Goal: Transaction & Acquisition: Purchase product/service

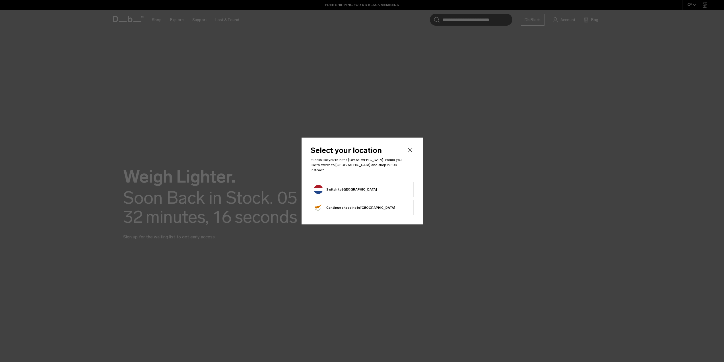
click at [409, 153] on icon "Close" at bounding box center [410, 149] width 7 height 7
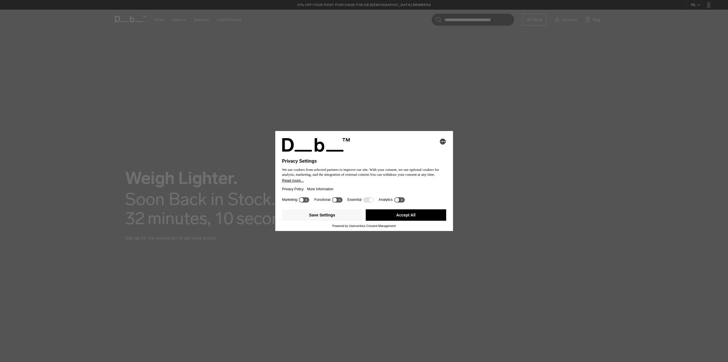
click at [402, 217] on button "Accept All" at bounding box center [406, 214] width 80 height 11
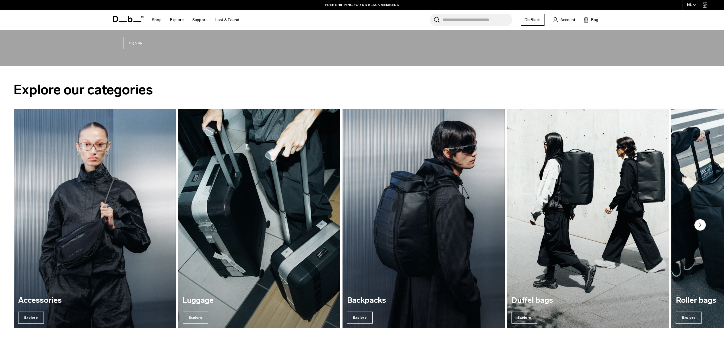
scroll to position [341, 0]
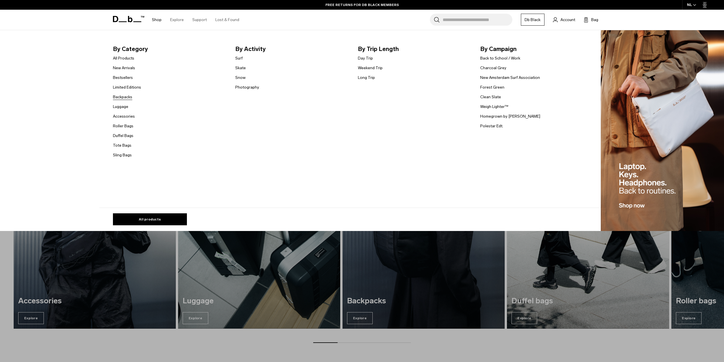
click at [129, 98] on link "Backpacks" at bounding box center [122, 97] width 19 height 6
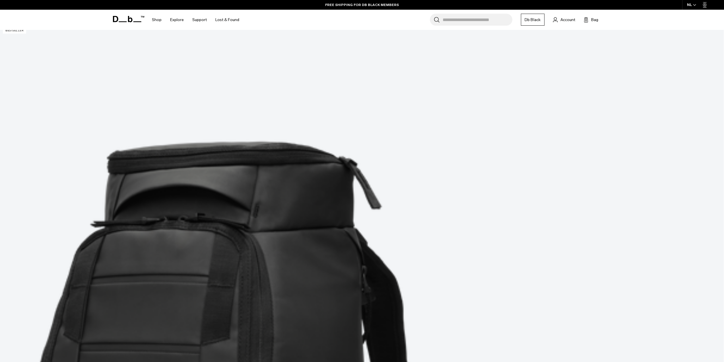
scroll to position [171, 0]
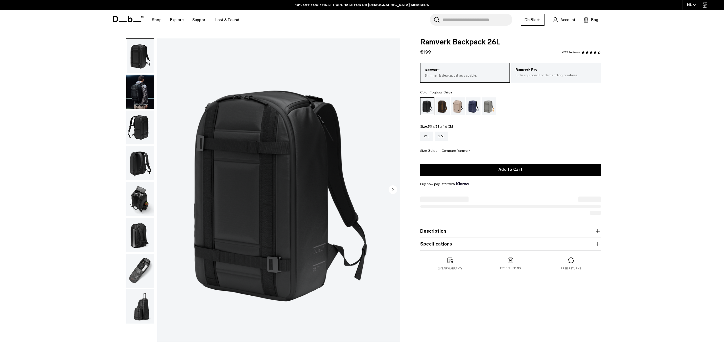
click at [459, 105] on div "Fogbow Beige" at bounding box center [458, 106] width 15 height 18
click at [457, 108] on div "Fogbow Beige" at bounding box center [458, 106] width 15 height 18
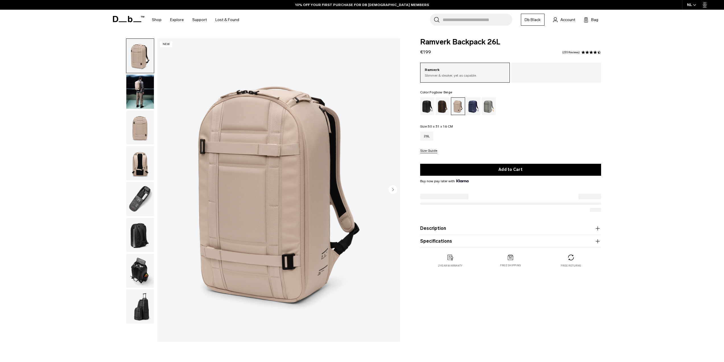
click at [137, 197] on img "button" at bounding box center [140, 199] width 28 height 34
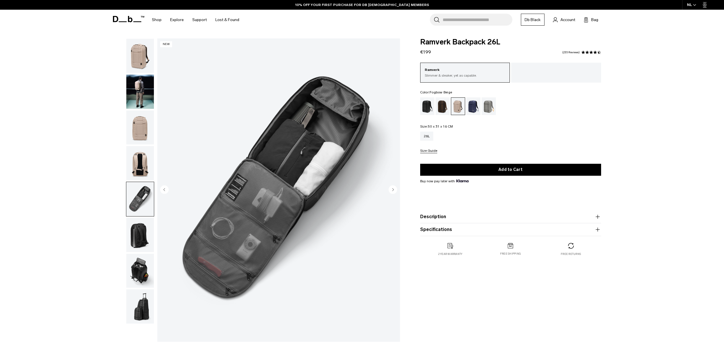
click at [135, 163] on img "button" at bounding box center [140, 163] width 28 height 34
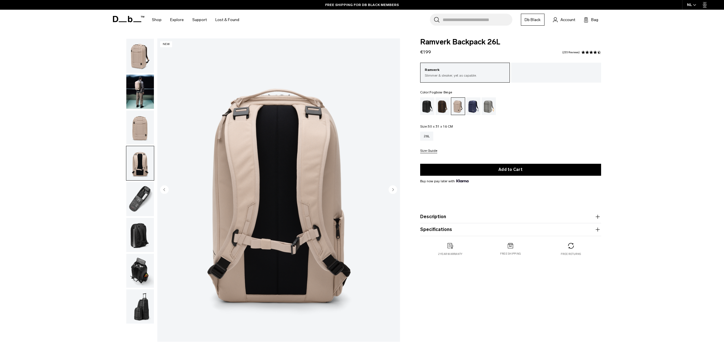
click at [144, 306] on img "button" at bounding box center [140, 306] width 28 height 34
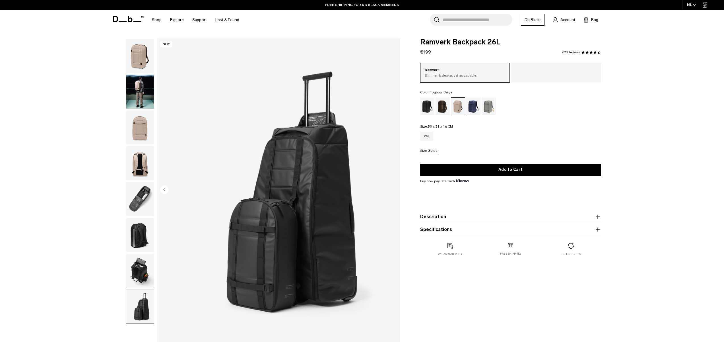
click at [139, 277] on img "button" at bounding box center [140, 270] width 28 height 34
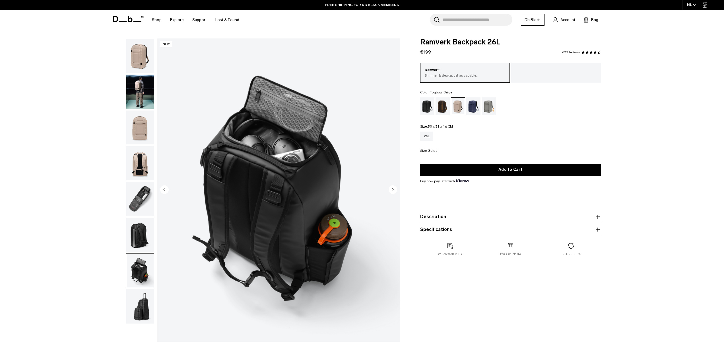
click at [137, 239] on img "button" at bounding box center [140, 235] width 28 height 34
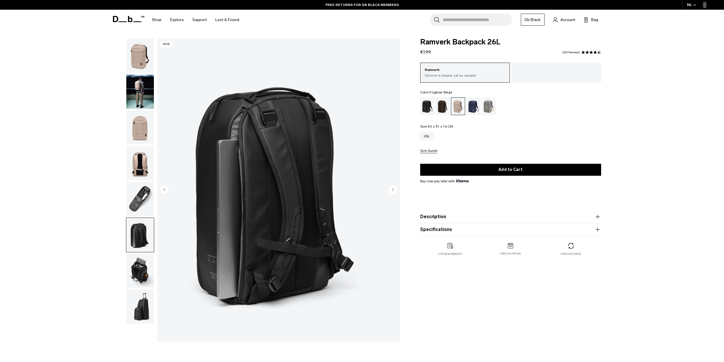
click at [142, 199] on img "button" at bounding box center [140, 199] width 28 height 34
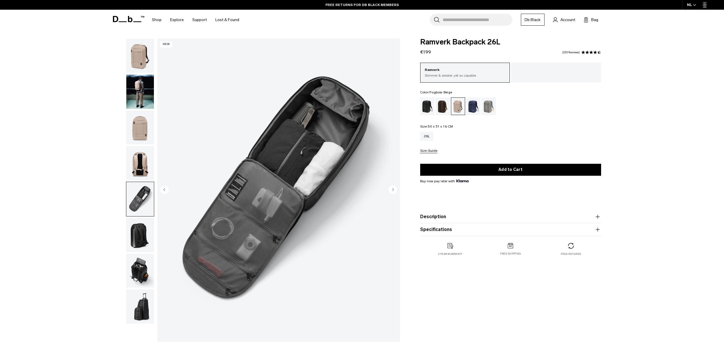
click at [141, 165] on img "button" at bounding box center [140, 163] width 28 height 34
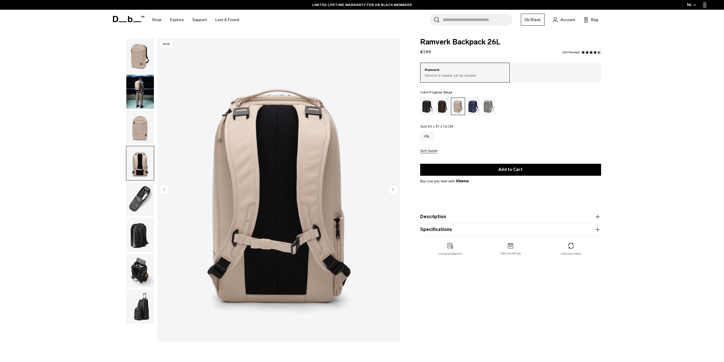
click at [139, 129] on img "button" at bounding box center [140, 127] width 28 height 34
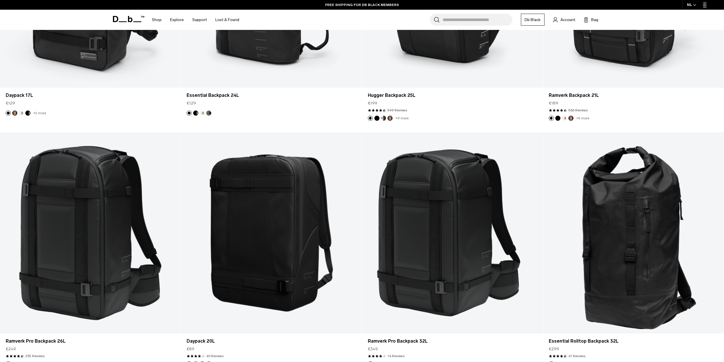
scroll to position [768, 0]
